Goal: Navigation & Orientation: Find specific page/section

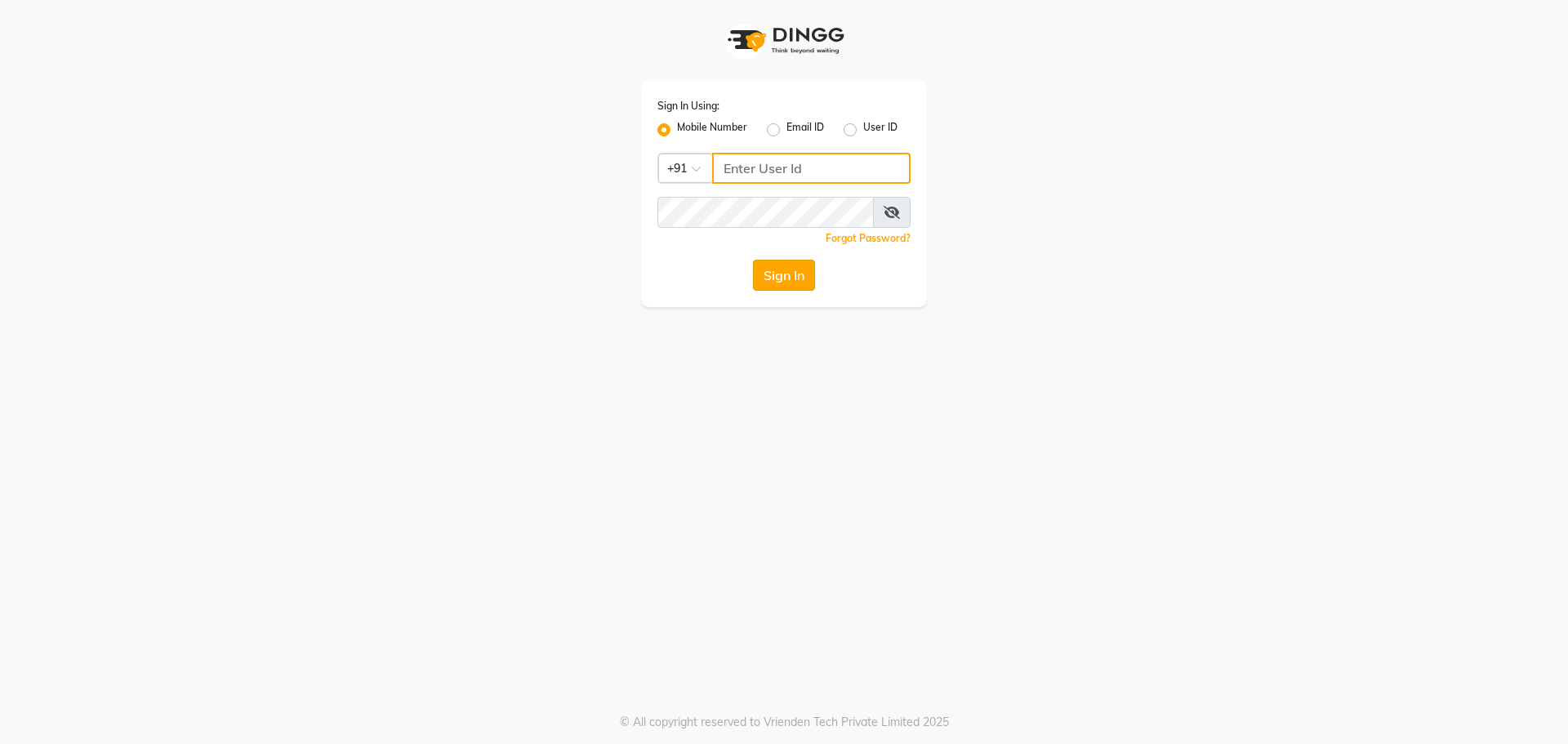
type input "9152727971"
click at [769, 276] on button "Sign In" at bounding box center [784, 275] width 62 height 31
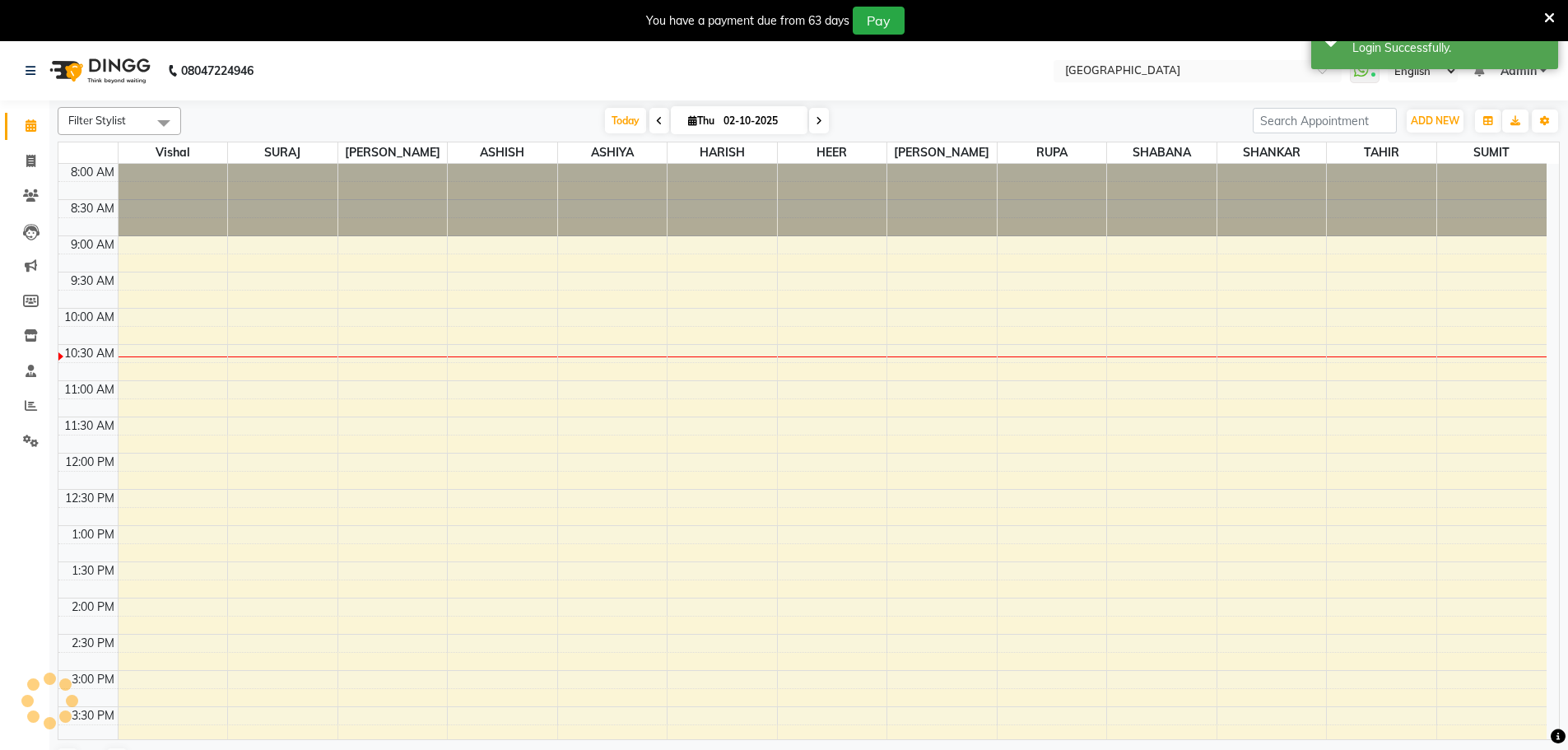
select select "en"
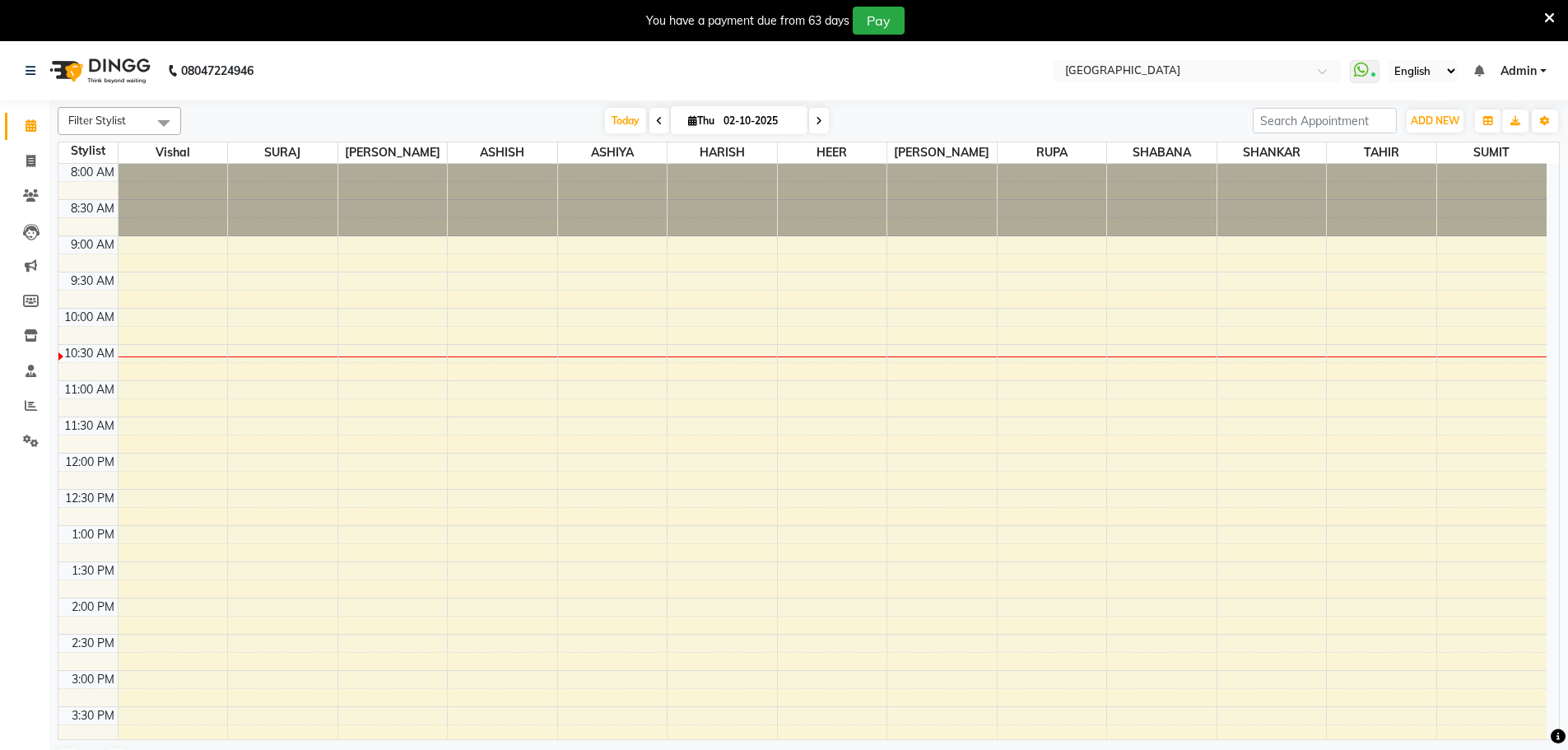
click at [1550, 20] on icon at bounding box center [1549, 18] width 11 height 15
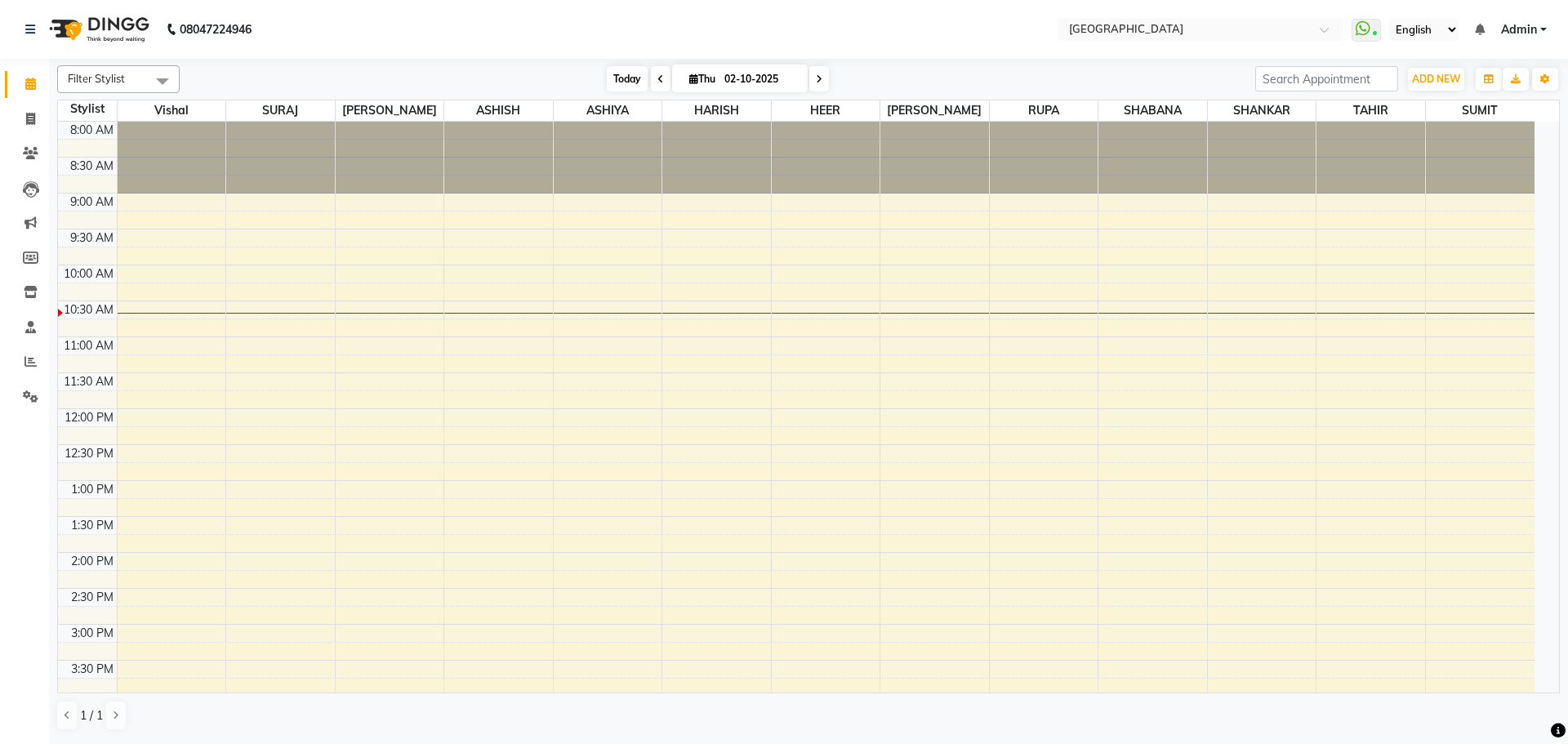
click at [620, 75] on span "Today" at bounding box center [627, 79] width 41 height 25
